Goal: Task Accomplishment & Management: Use online tool/utility

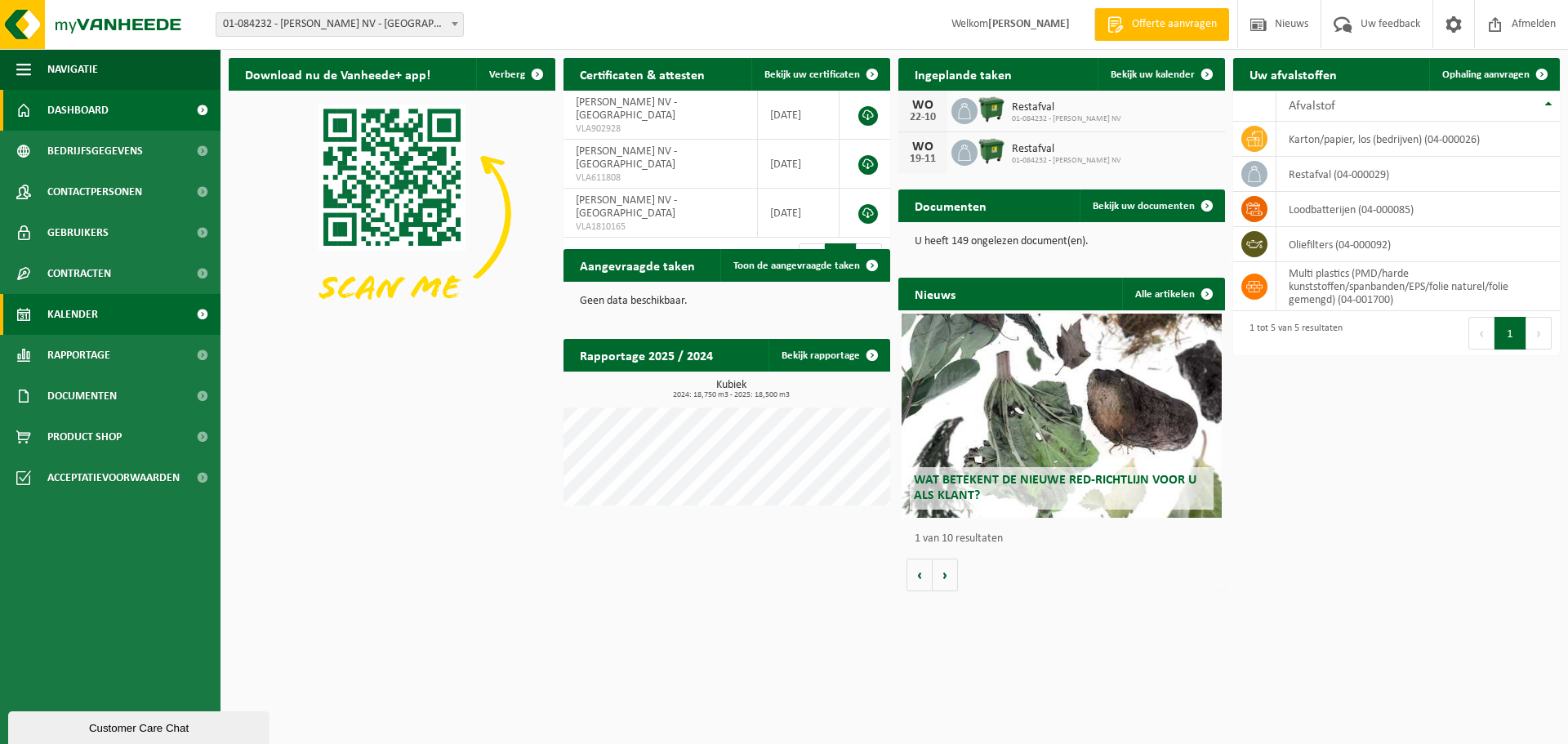
click at [81, 318] on span "Kalender" at bounding box center [73, 314] width 51 height 41
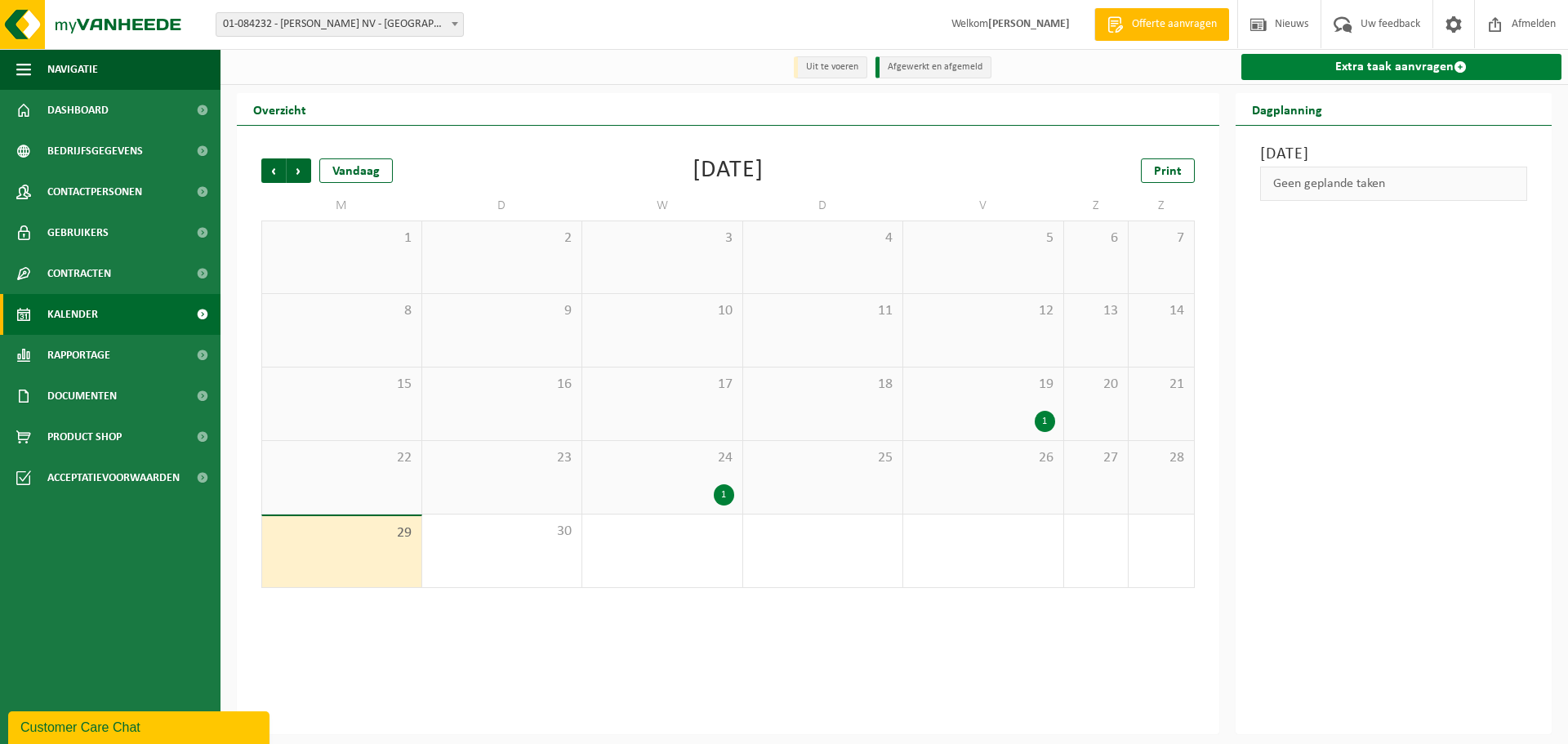
click at [1430, 62] on link "Extra taak aanvragen" at bounding box center [1401, 67] width 321 height 26
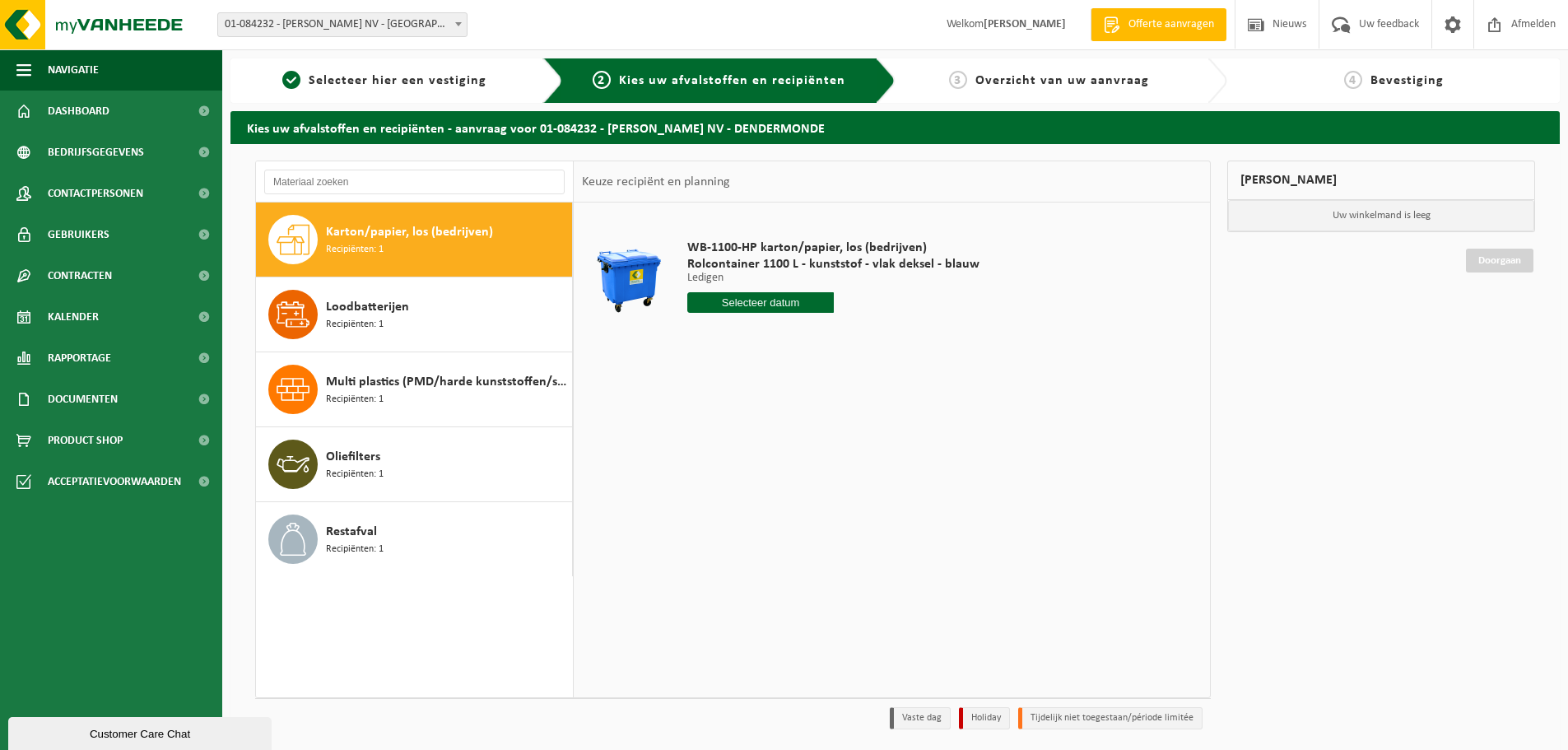
click at [795, 312] on input "text" at bounding box center [760, 303] width 146 height 20
click at [871, 342] on icon at bounding box center [873, 340] width 26 height 26
click at [732, 425] on div "7" at bounding box center [731, 422] width 29 height 26
type input "Van 2025-10-07"
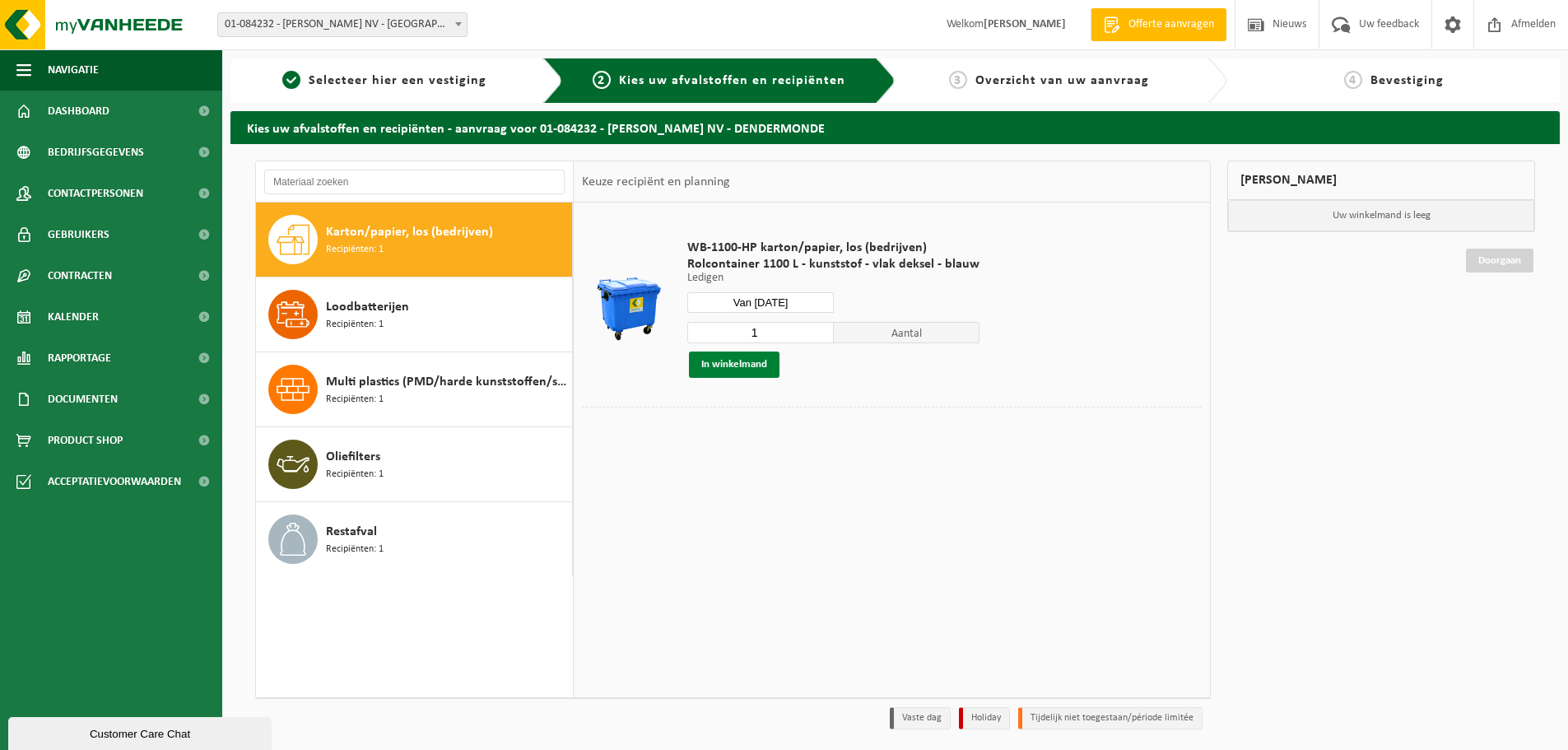
click at [734, 367] on button "In winkelmand" at bounding box center [734, 364] width 91 height 26
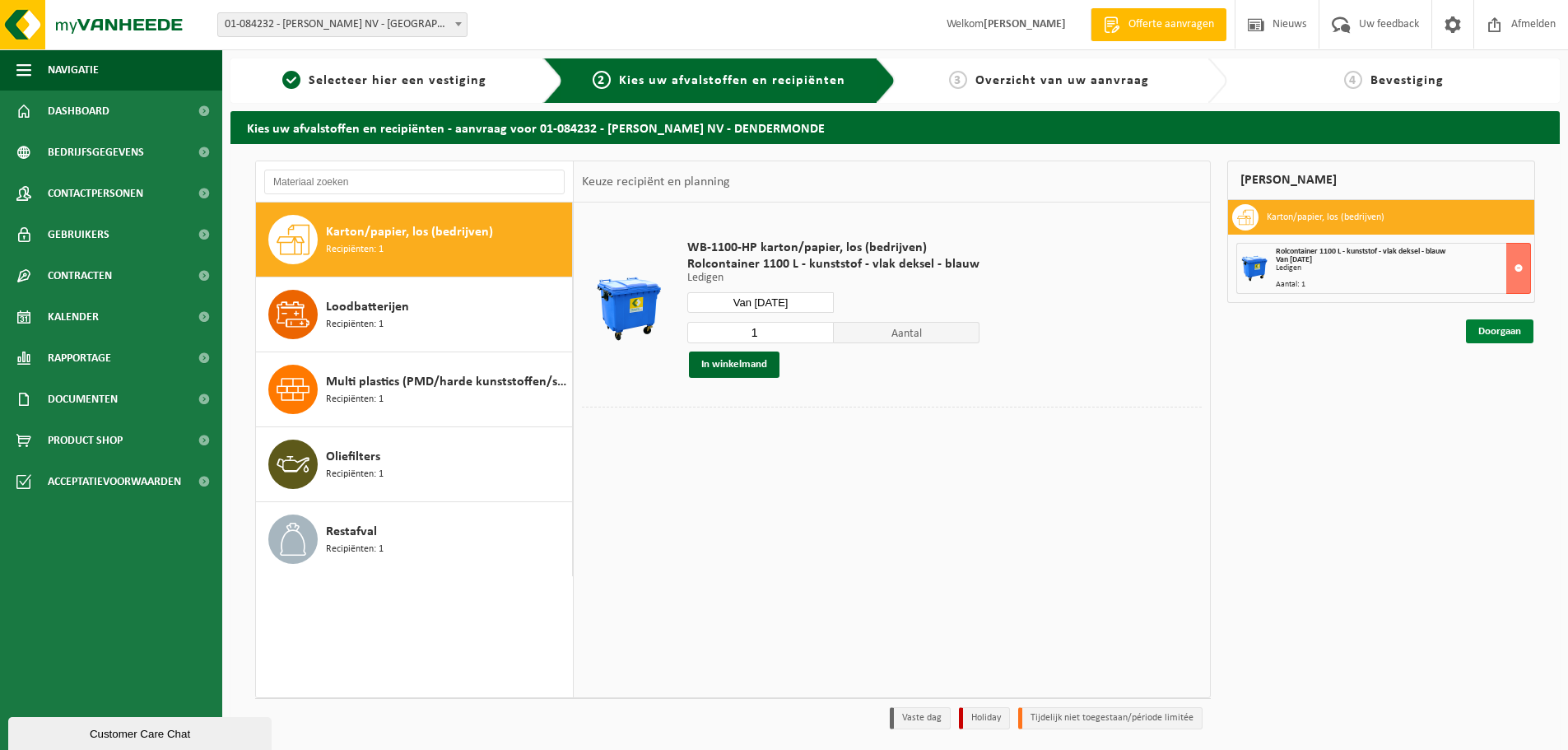
click at [1510, 335] on link "Doorgaan" at bounding box center [1499, 331] width 67 height 24
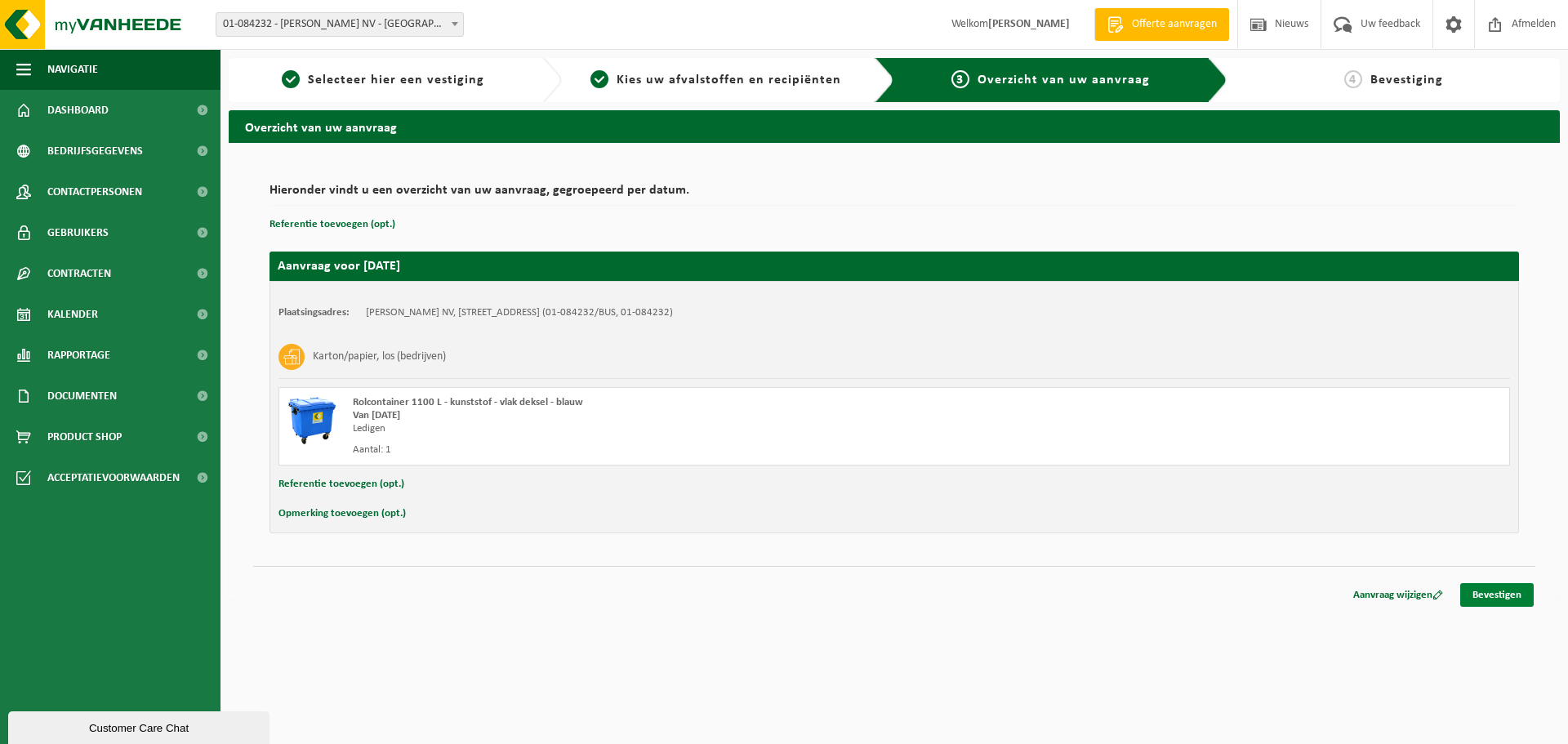
click at [1502, 599] on link "Bevestigen" at bounding box center [1497, 595] width 73 height 23
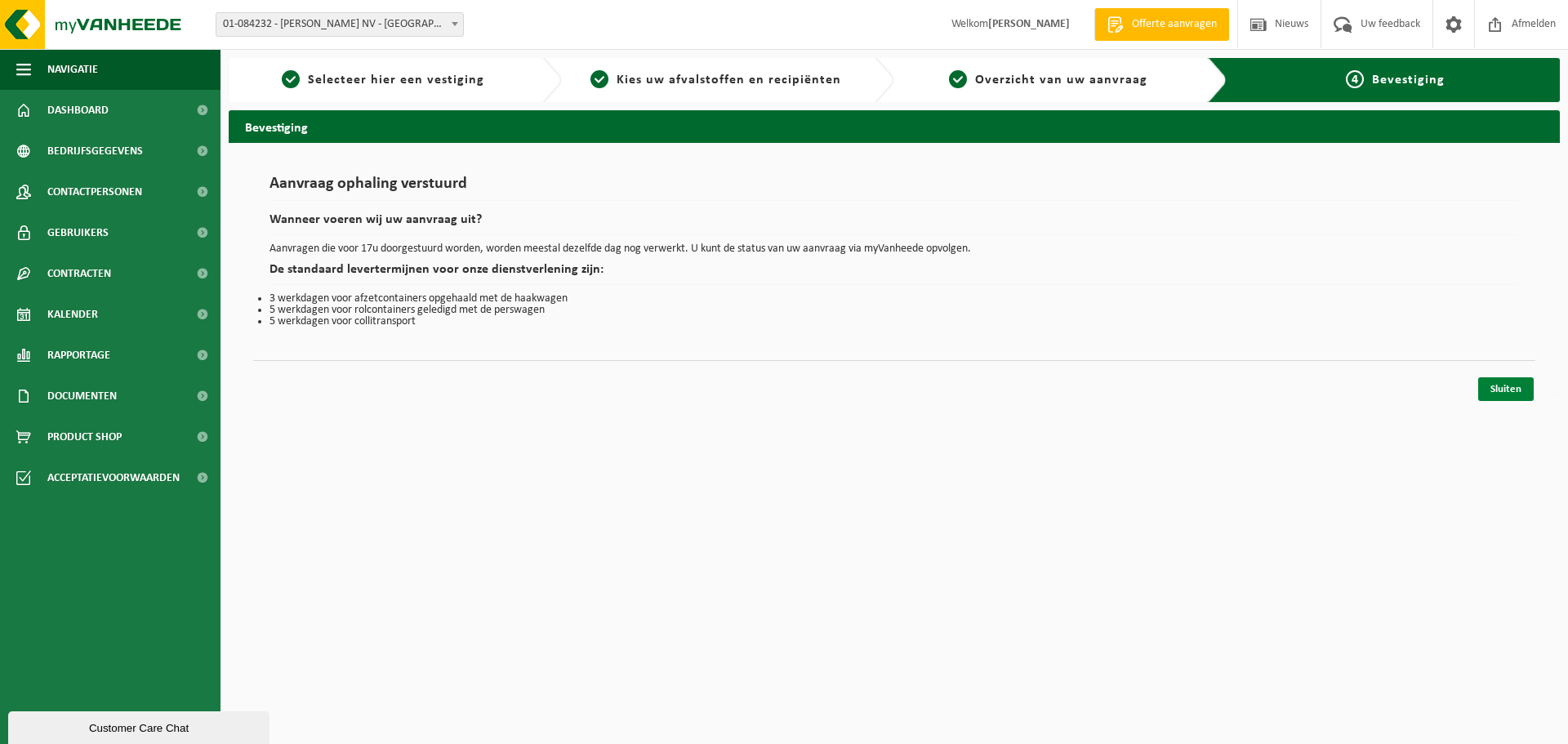
click at [1514, 390] on link "Sluiten" at bounding box center [1505, 389] width 56 height 23
